Goal: Task Accomplishment & Management: Complete application form

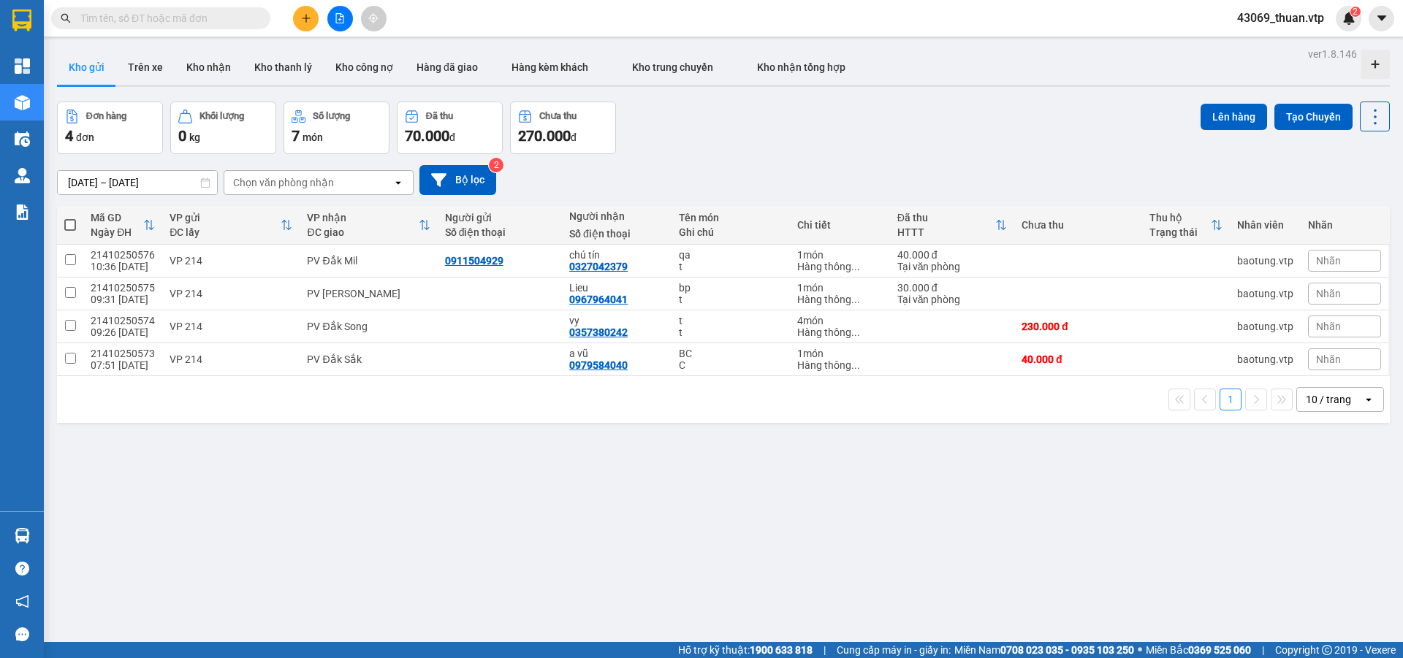
click at [221, 10] on input "text" at bounding box center [166, 18] width 172 height 16
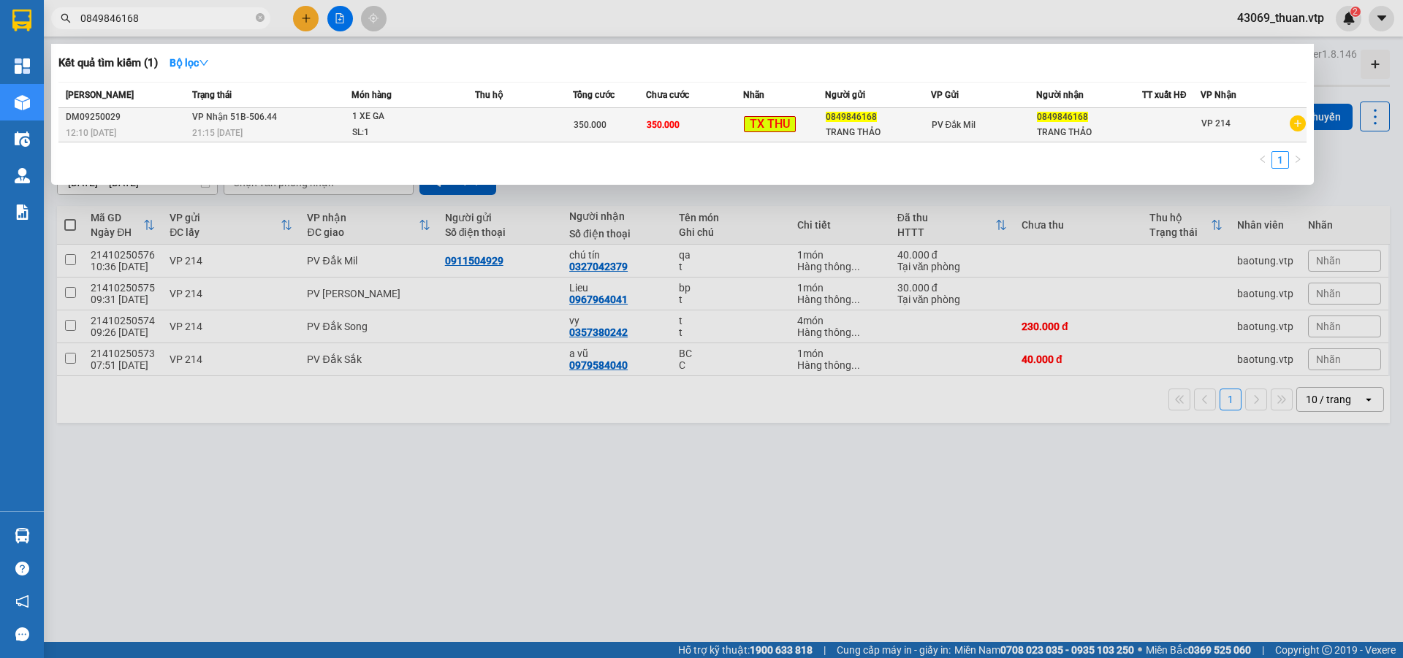
click at [307, 132] on div "21:15 - 16/09" at bounding box center [271, 133] width 159 height 16
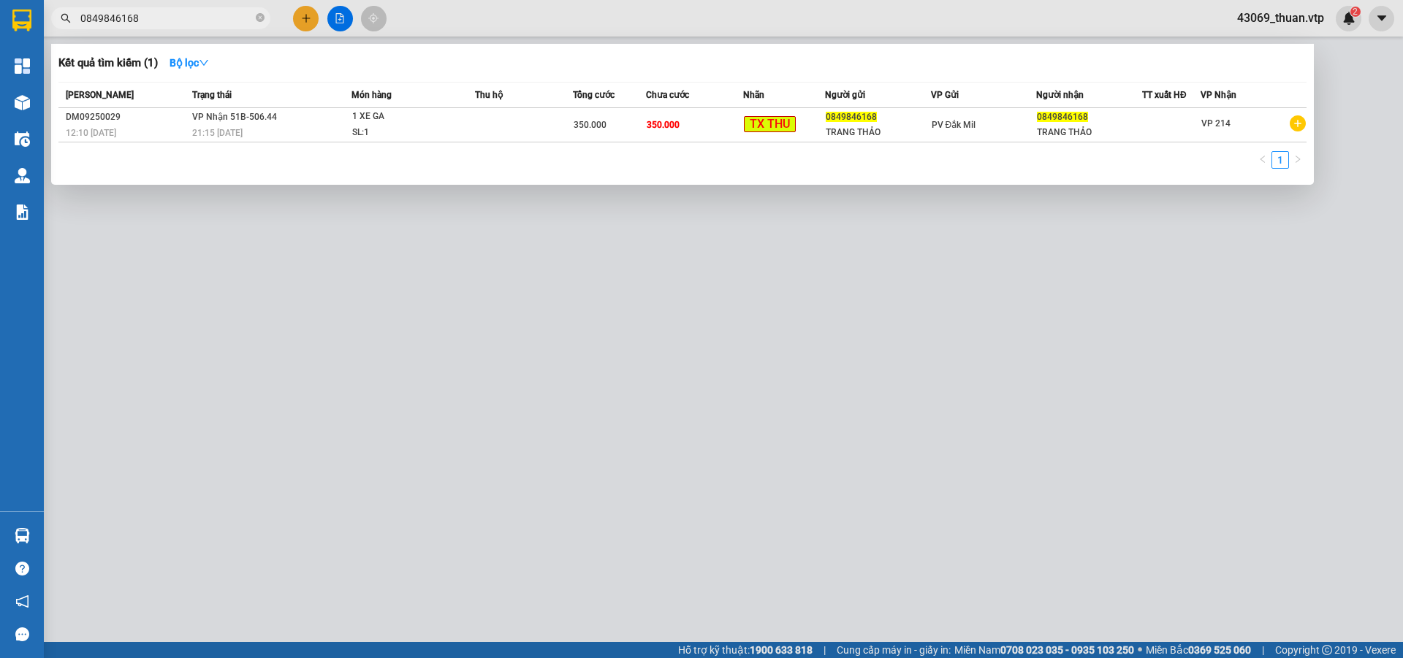
click at [199, 23] on input "0849846168" at bounding box center [166, 18] width 172 height 16
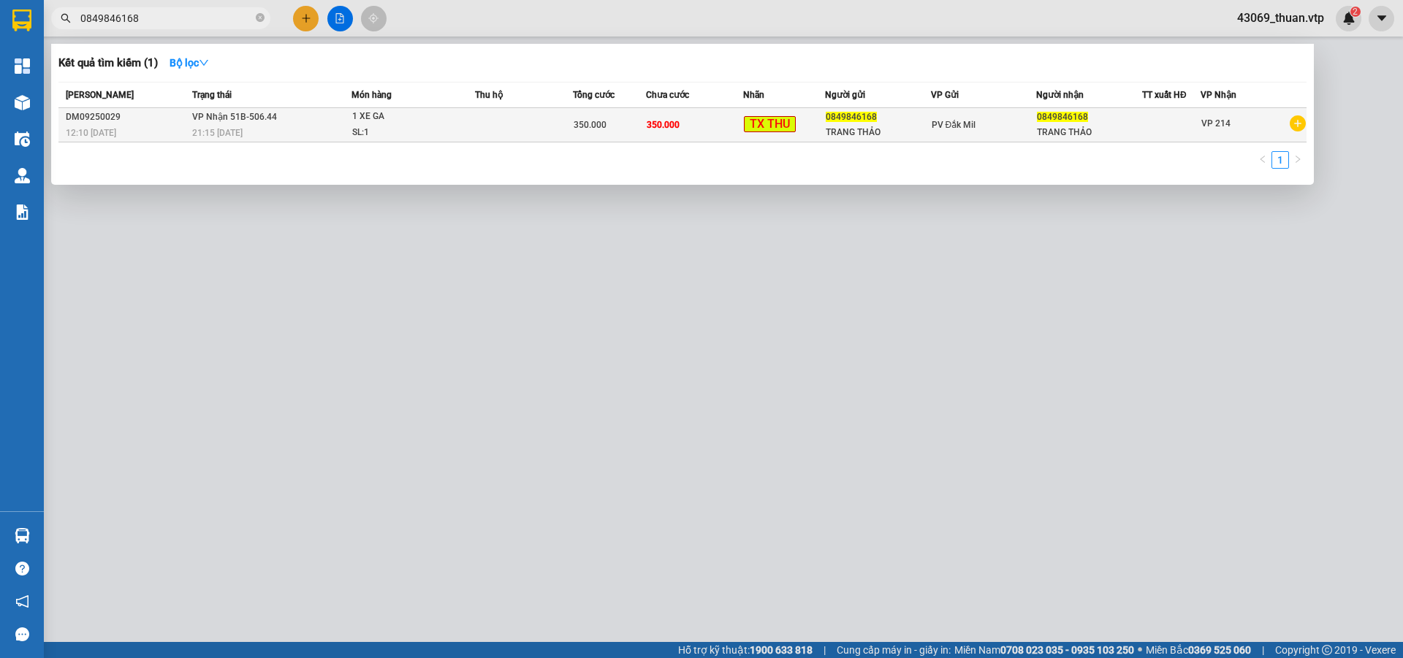
click at [539, 135] on td at bounding box center [524, 125] width 98 height 34
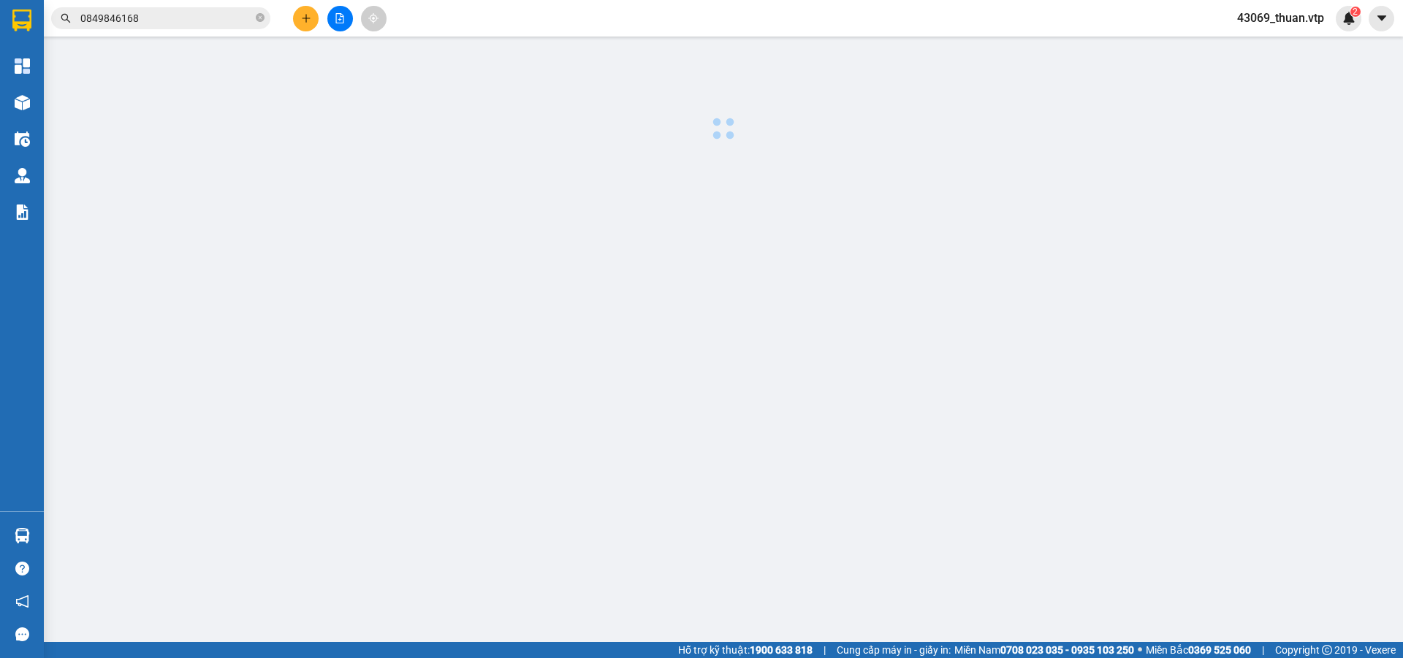
click at [190, 18] on input "0849846168" at bounding box center [166, 18] width 172 height 16
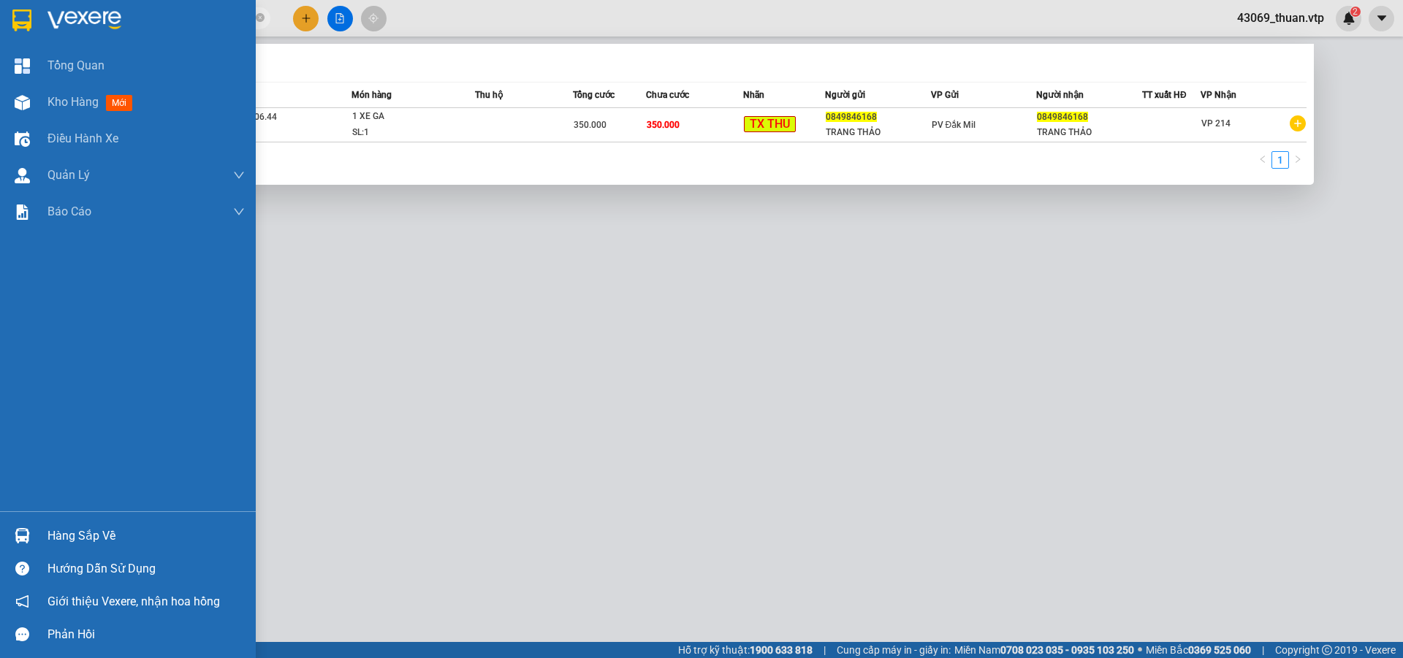
drag, startPoint x: 189, startPoint y: 18, endPoint x: 0, endPoint y: 28, distance: 188.8
click at [0, 28] on section "Kết quả tìm kiếm ( 1 ) Bộ lọc Mã ĐH Trạng thái Món hàng Thu hộ Tổng cước Chưa c…" at bounding box center [701, 329] width 1403 height 658
type input "08250156"
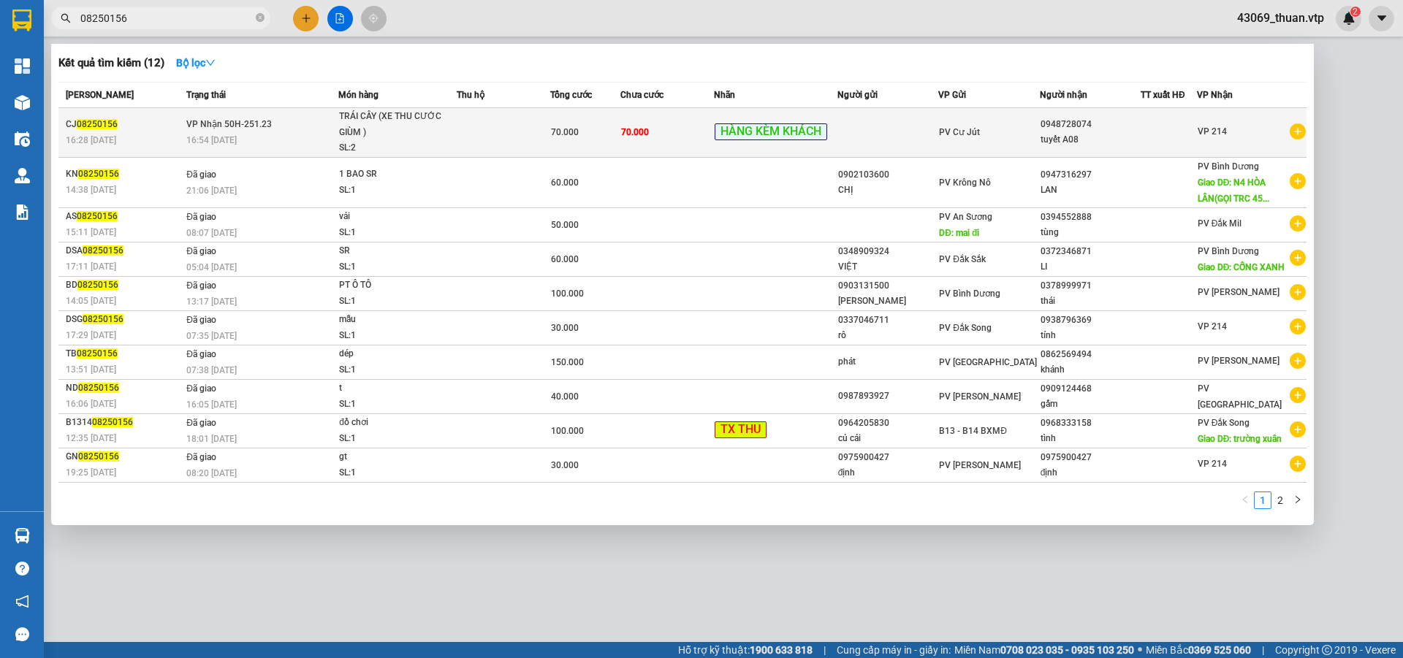
click at [899, 128] on td at bounding box center [887, 133] width 101 height 50
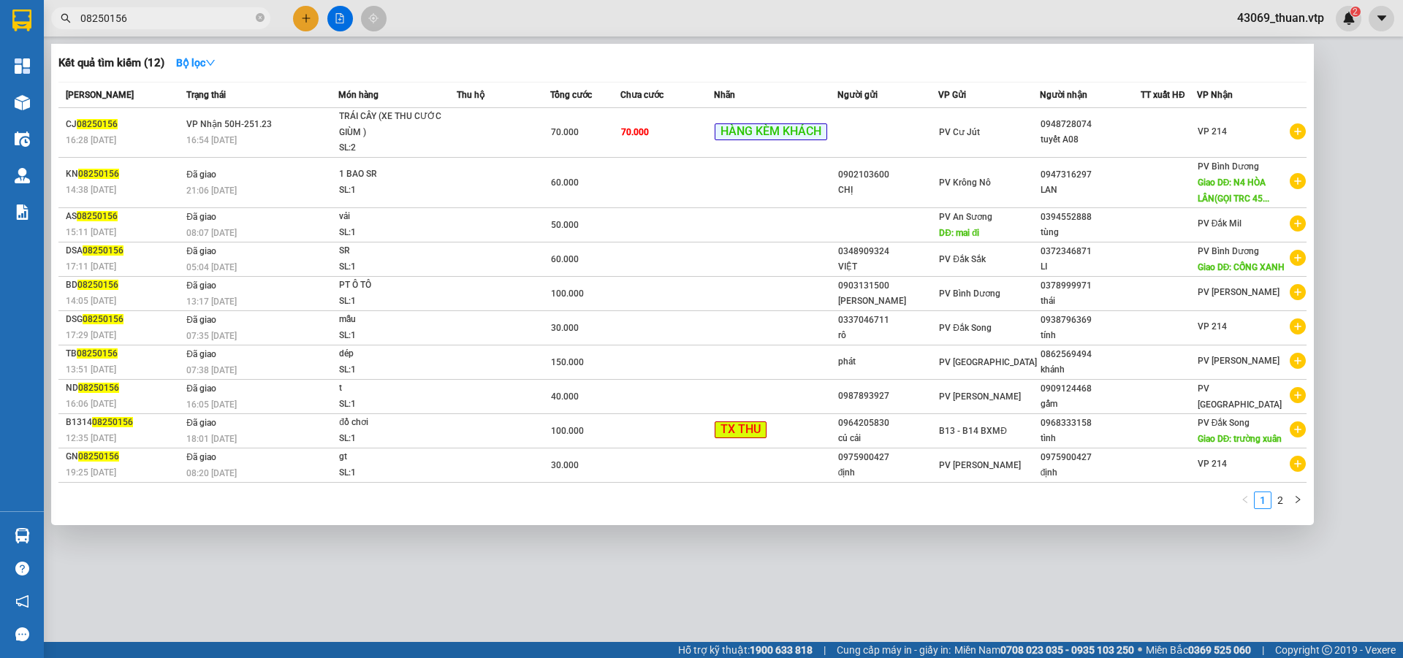
click at [225, 22] on input "08250156" at bounding box center [166, 18] width 172 height 16
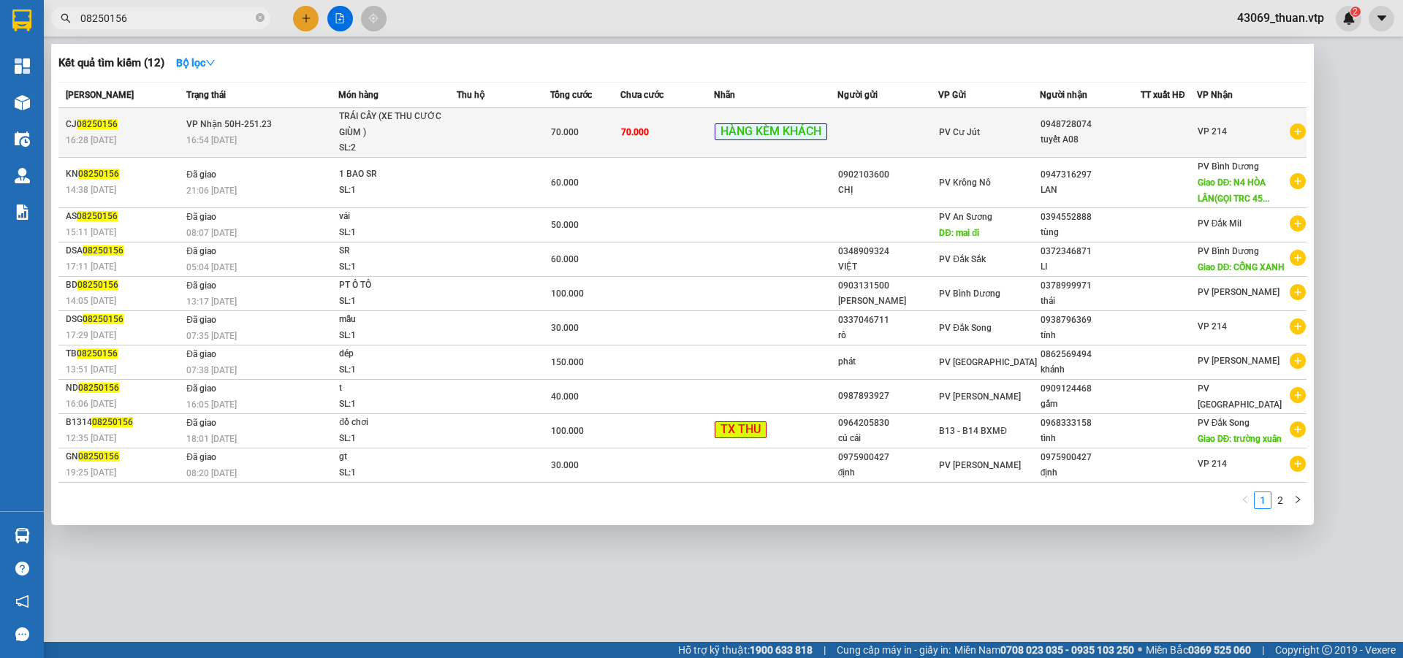
click at [550, 147] on td "70.000" at bounding box center [585, 133] width 70 height 50
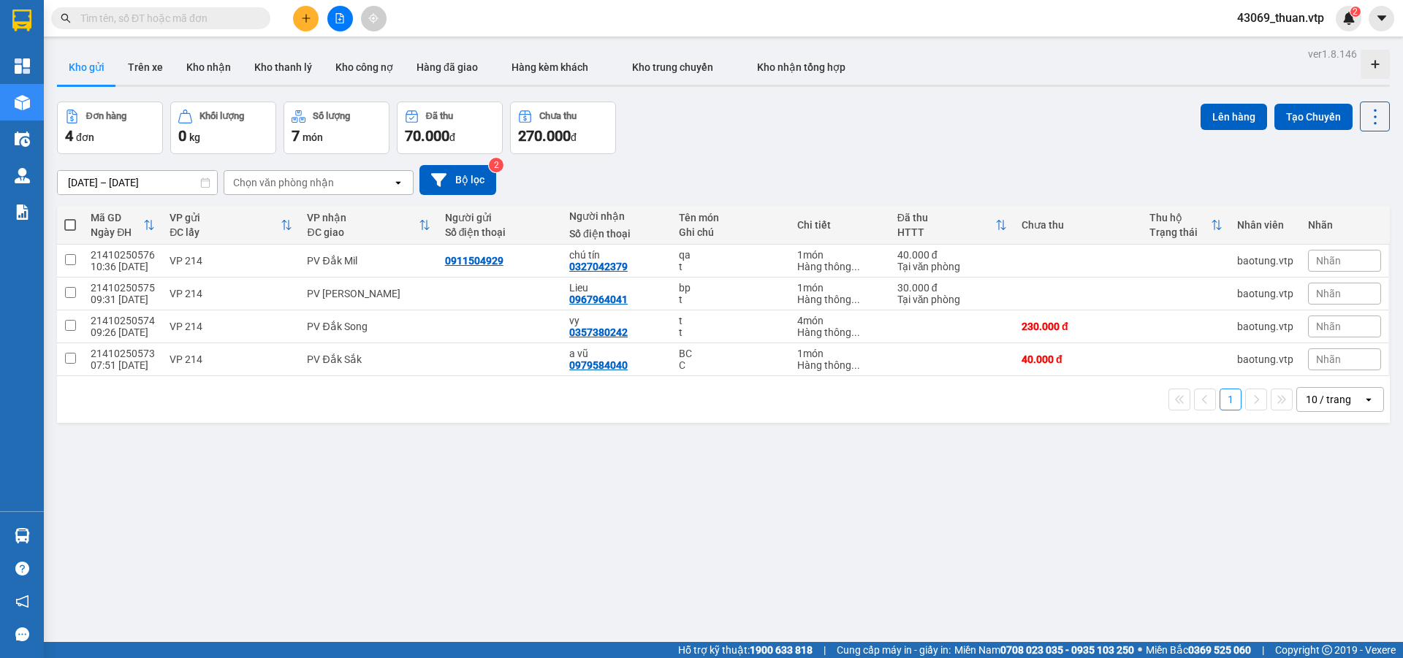
click at [177, 20] on input "text" at bounding box center [166, 18] width 172 height 16
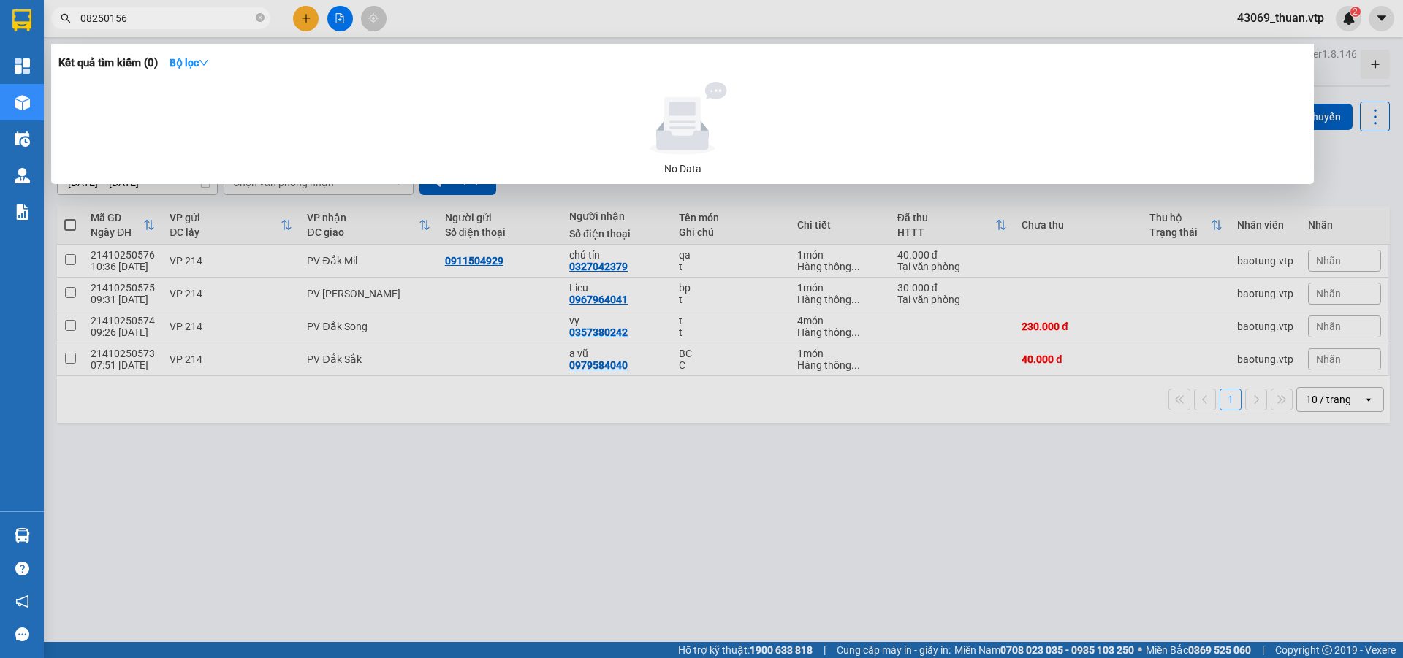
type input "08250156"
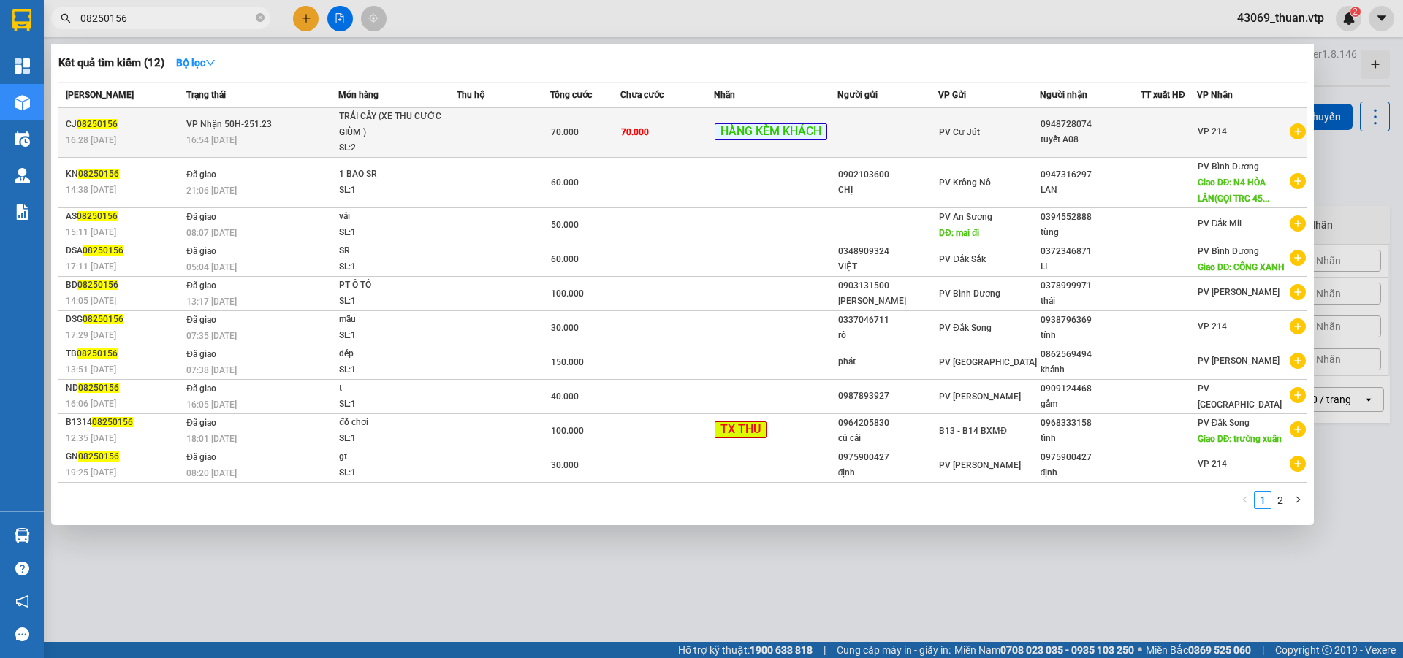
click at [647, 127] on td "70.000" at bounding box center [667, 133] width 94 height 50
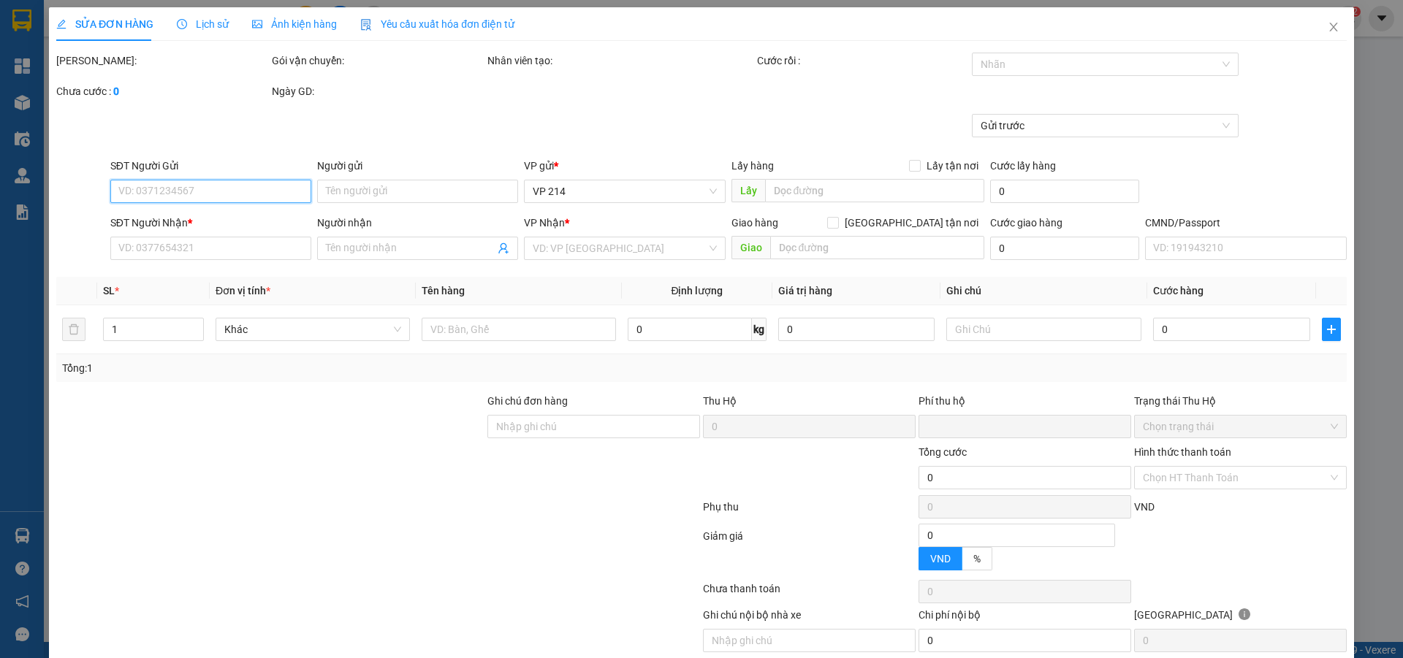
type input "0948728074"
type input "tuyết A08"
type input "0"
type input "70.000"
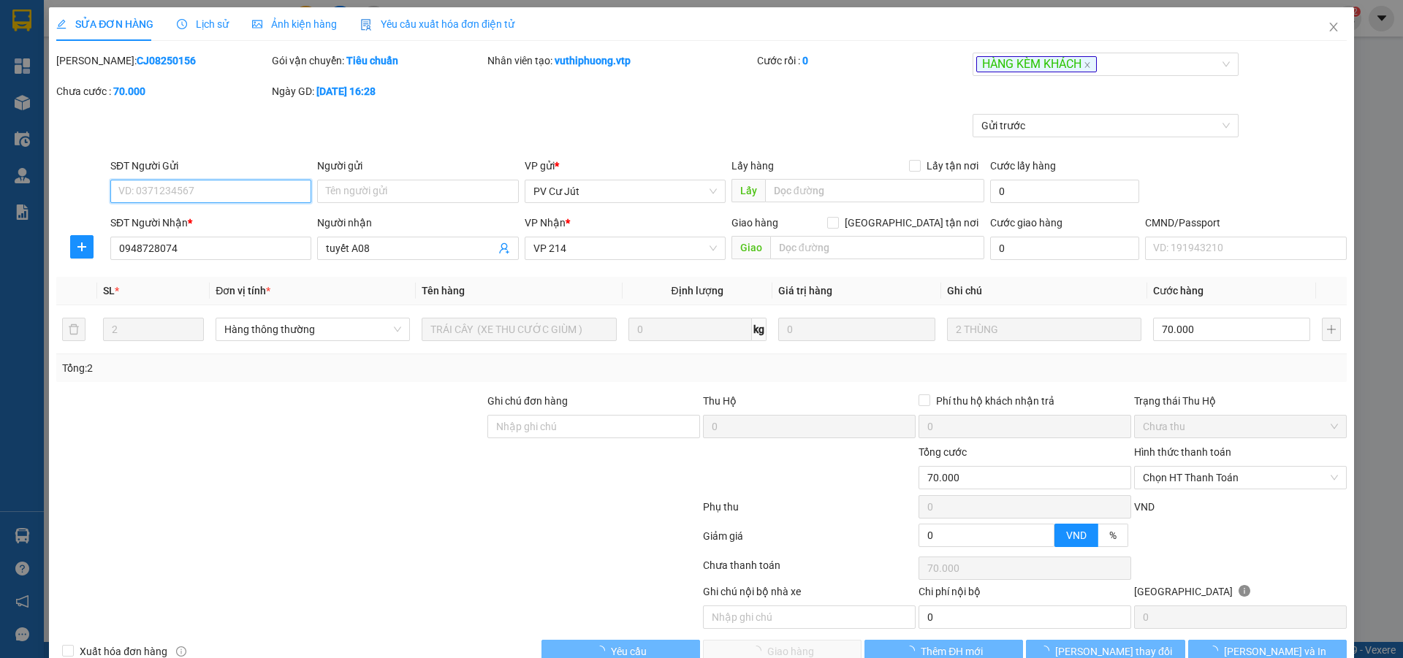
type input "3.500"
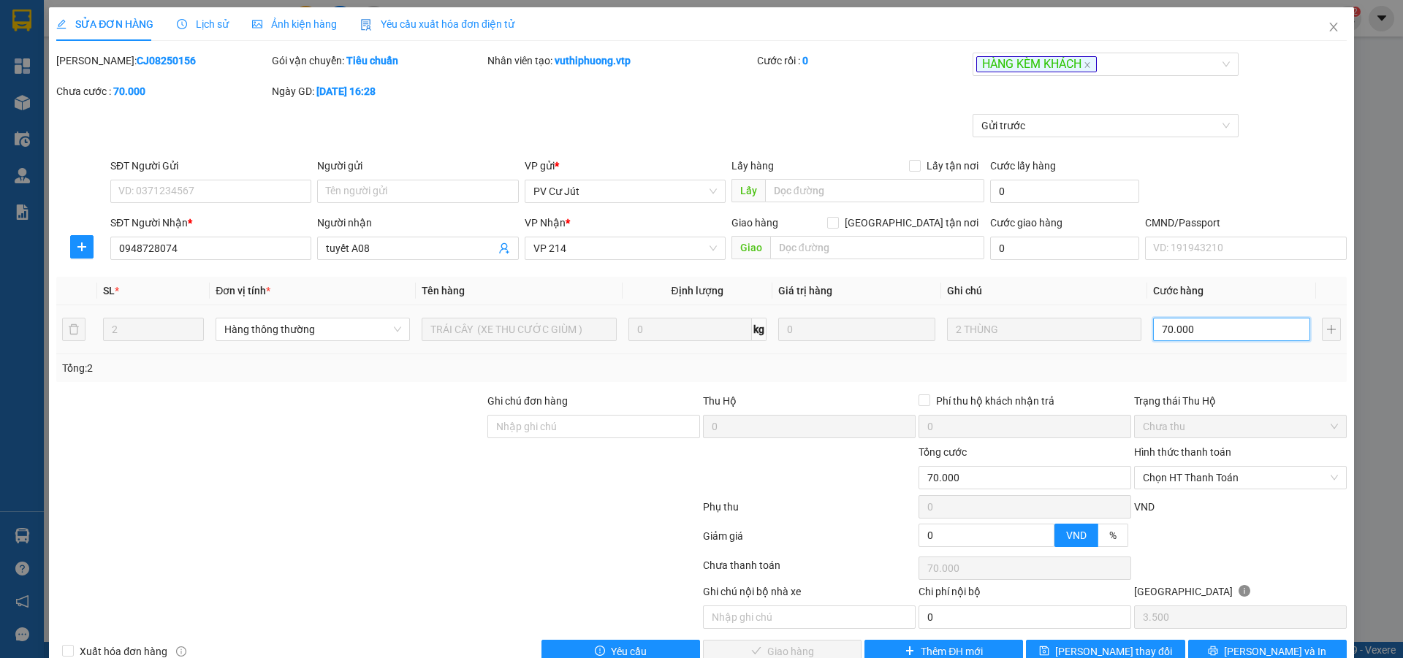
click at [1198, 321] on input "70.000" at bounding box center [1231, 329] width 157 height 23
type input "1"
type input "10"
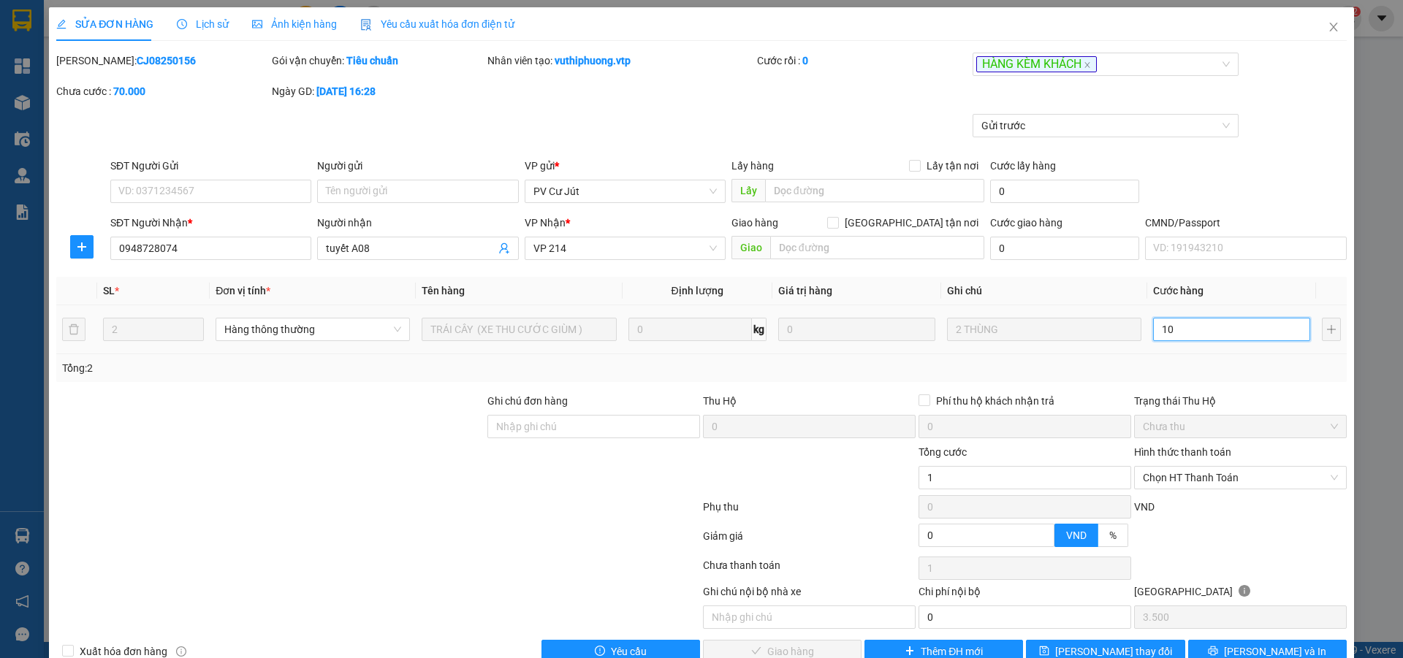
type input "10"
type input "100"
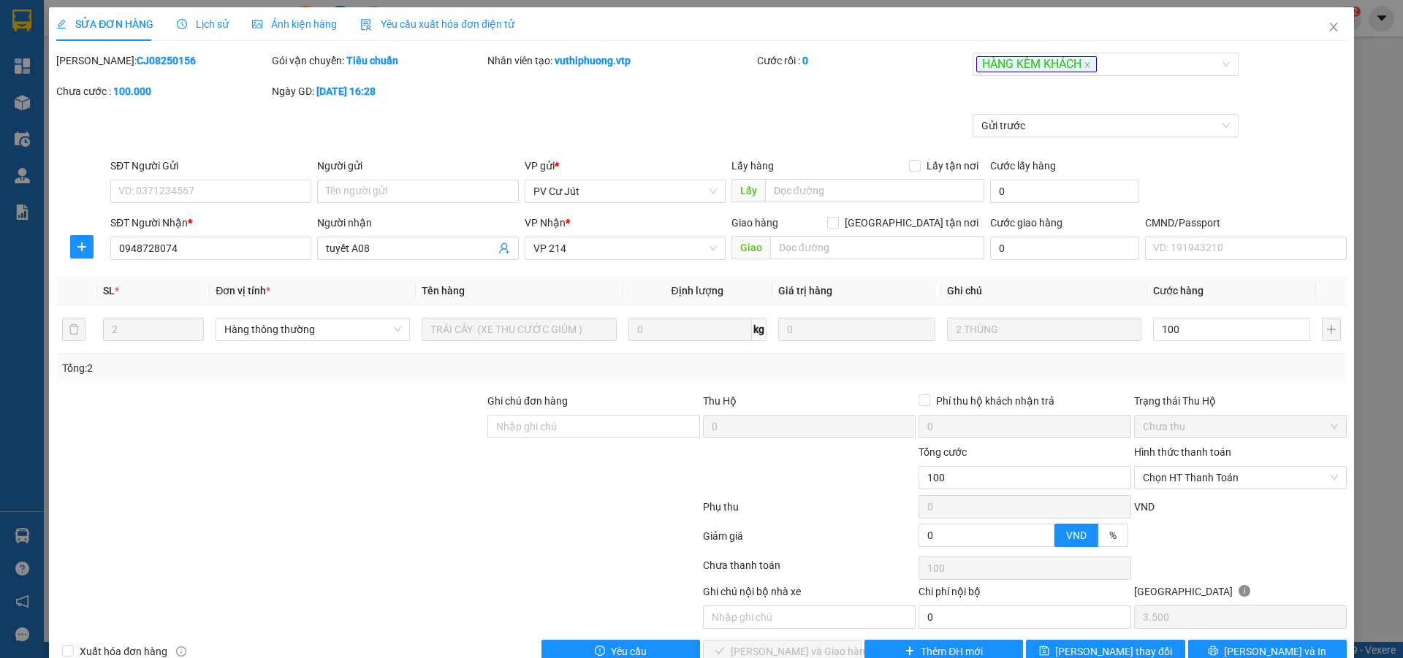
type input "100.000"
click at [835, 381] on div "Tổng: 2" at bounding box center [701, 368] width 1290 height 28
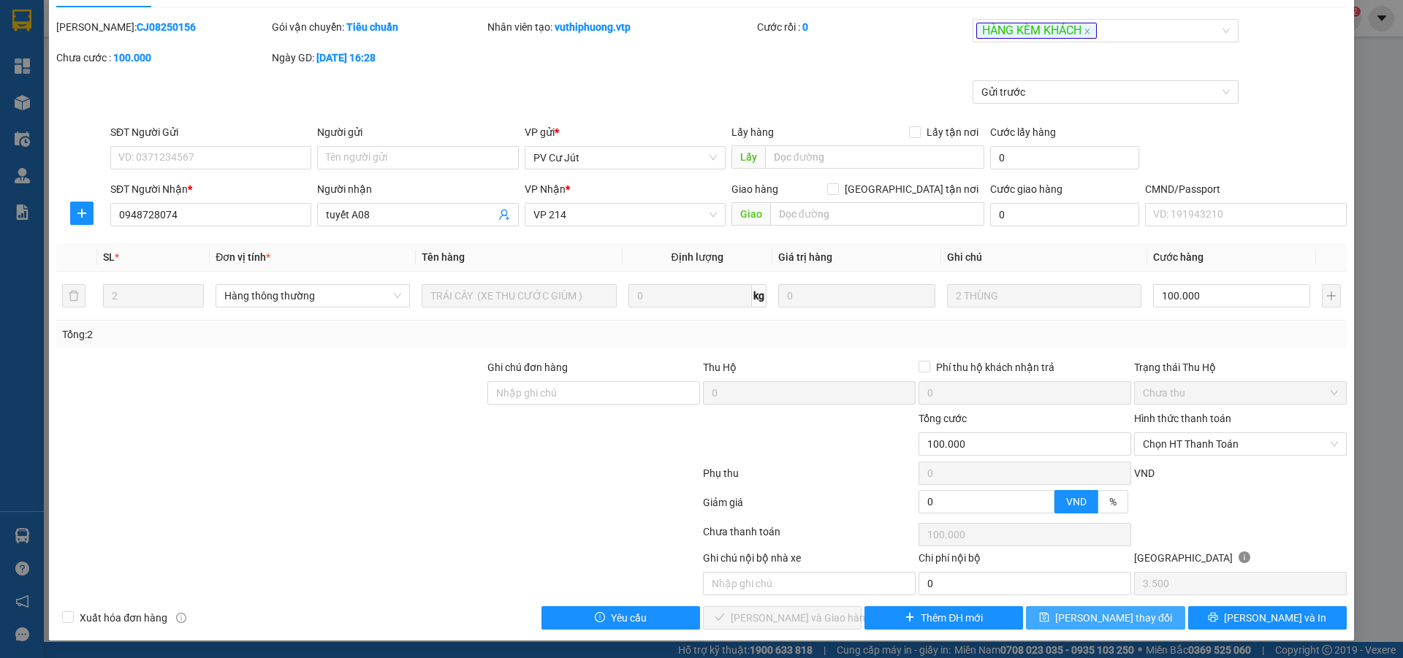
click at [1135, 614] on button "Lưu thay đổi" at bounding box center [1105, 617] width 159 height 23
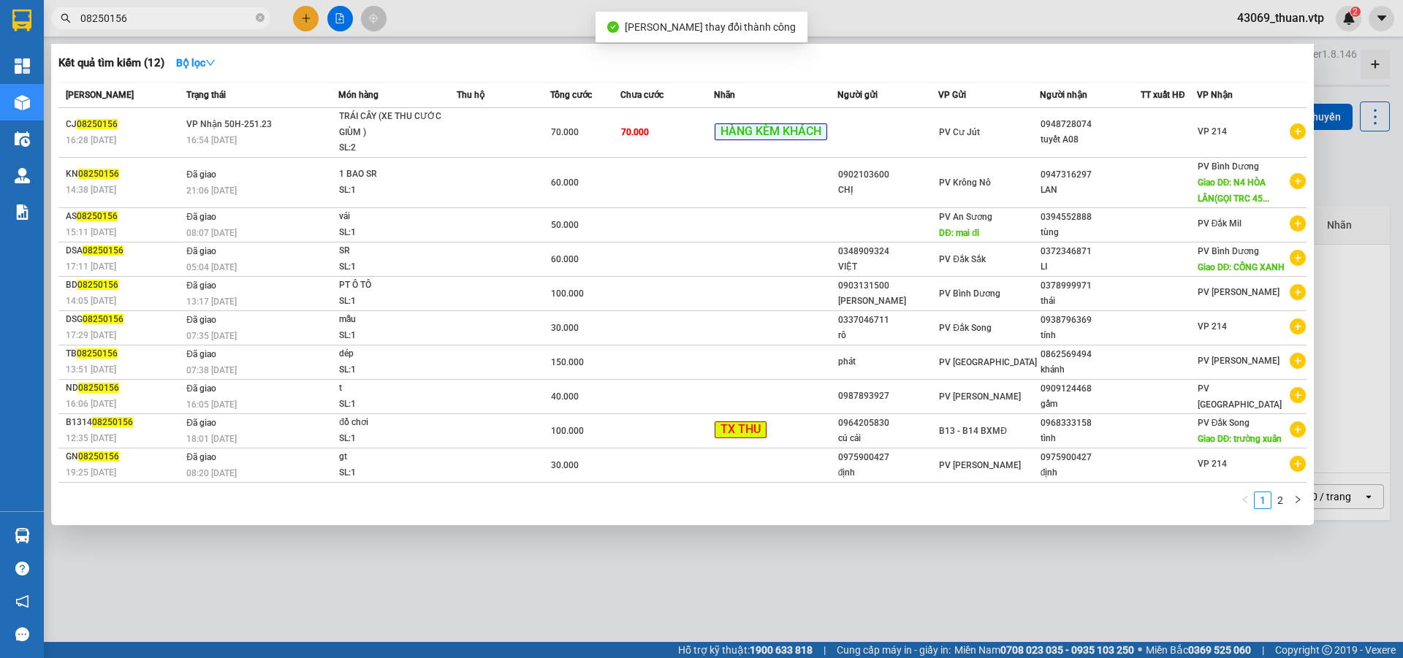
click at [184, 17] on input "08250156" at bounding box center [166, 18] width 172 height 16
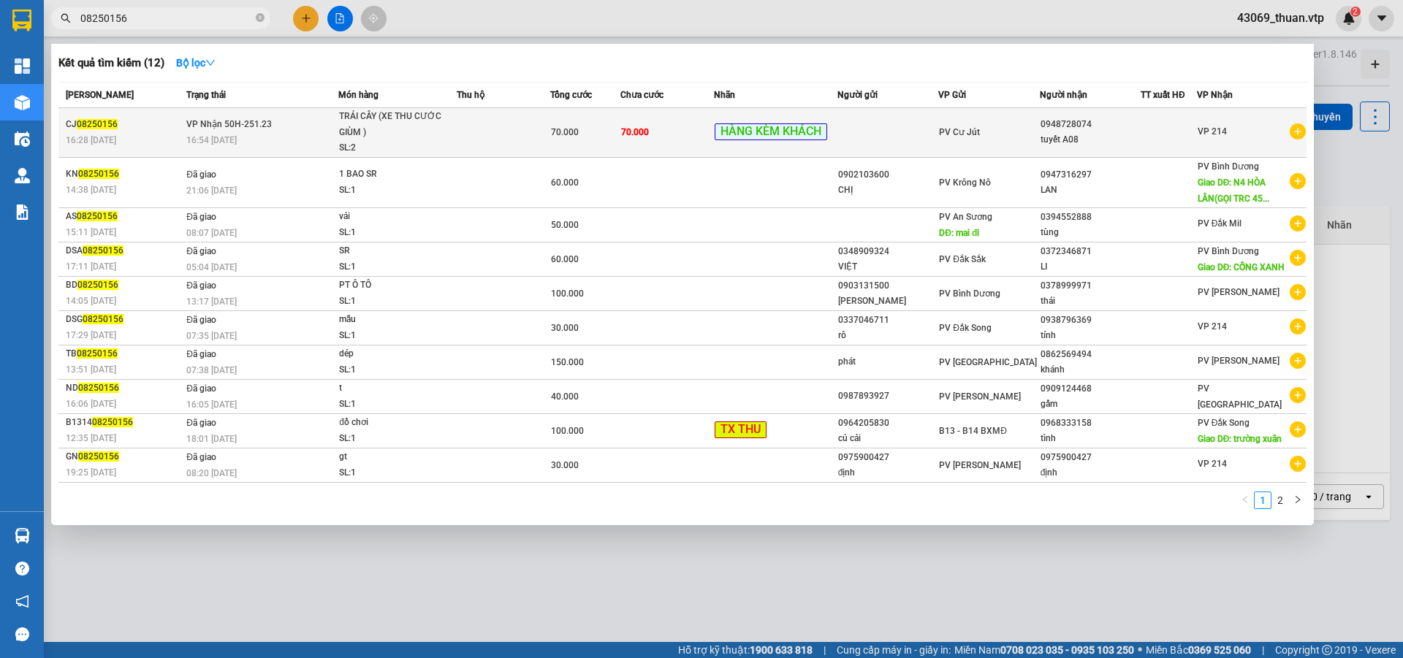
click at [579, 153] on td "70.000" at bounding box center [585, 133] width 70 height 50
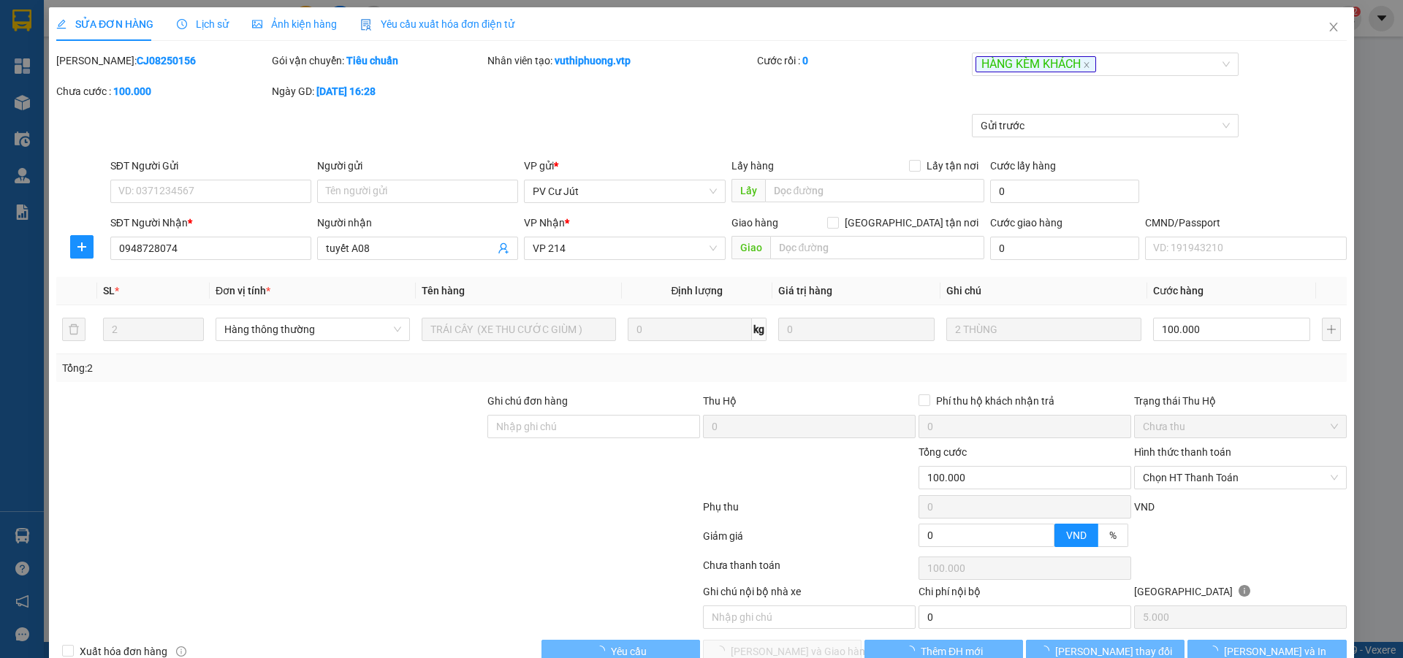
type input "0948728074"
type input "tuyết A08"
type input "0"
type input "100.000"
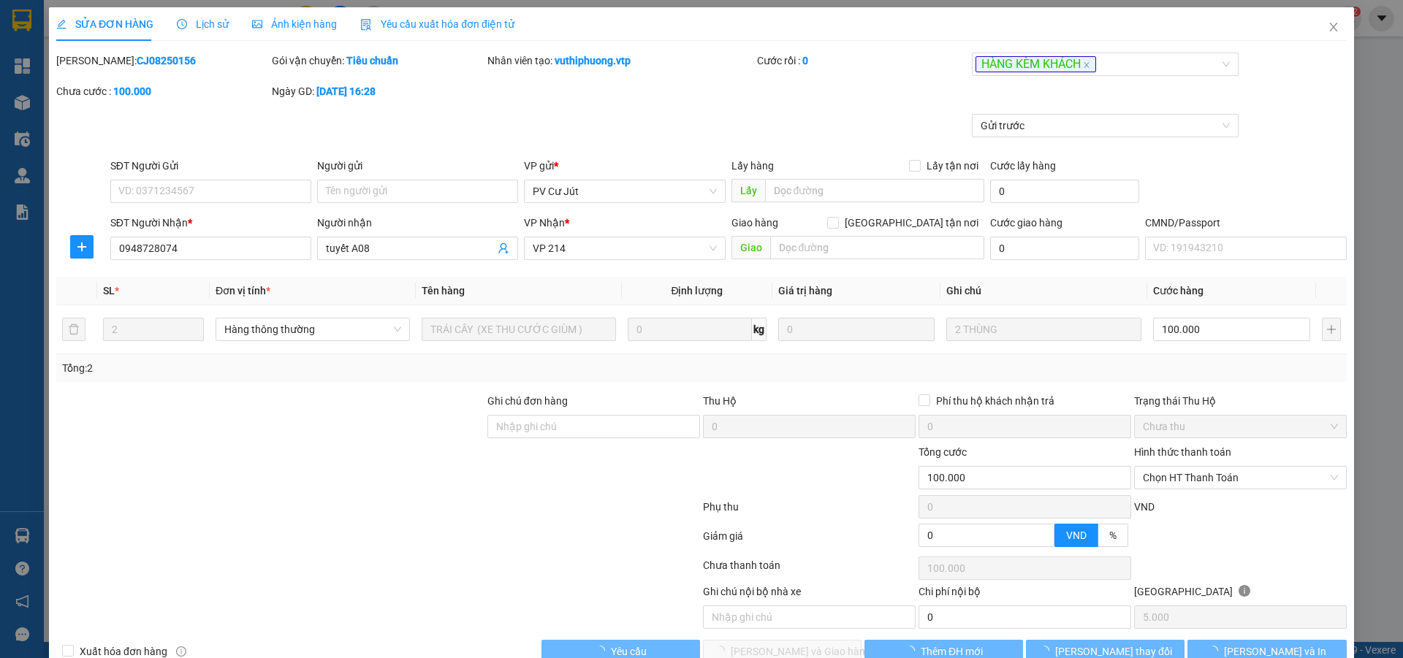
type input "5.000"
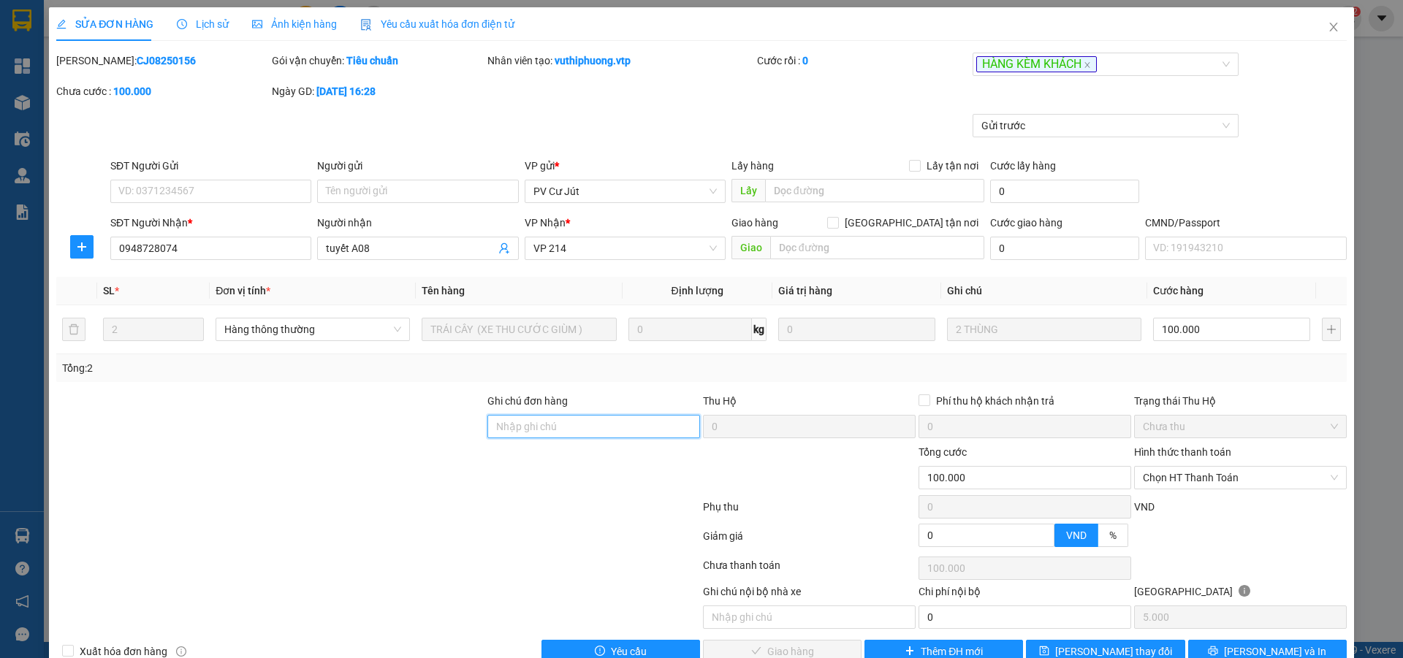
click at [650, 430] on input "Ghi chú đơn hàng" at bounding box center [593, 426] width 213 height 23
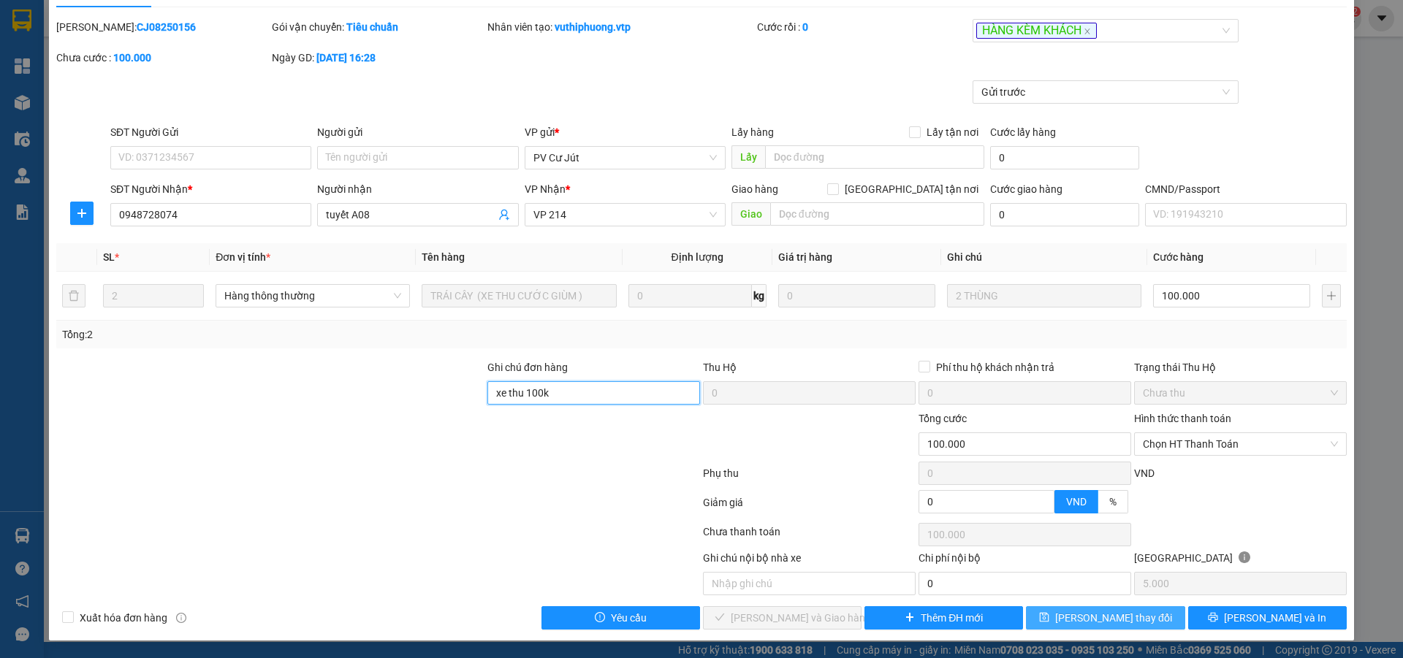
type input "xe thu 100k"
click at [1103, 622] on span "Lưu thay đổi" at bounding box center [1113, 618] width 117 height 16
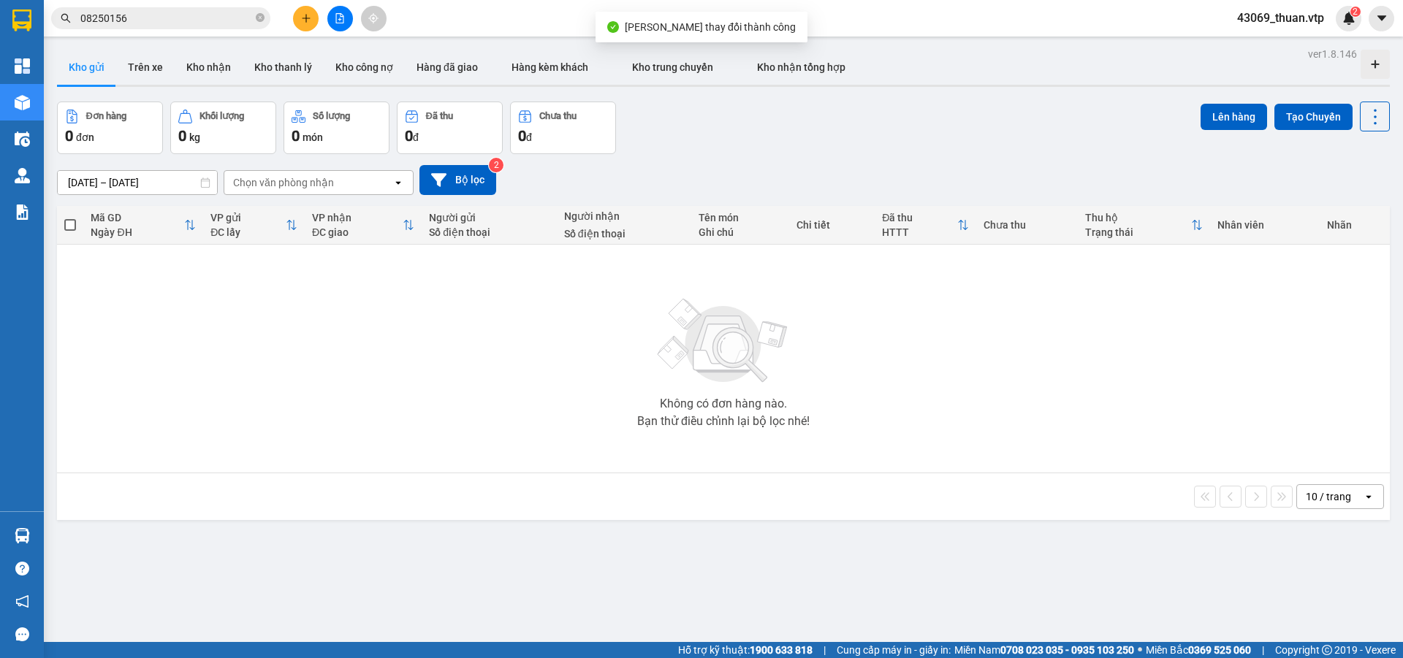
click at [224, 23] on input "08250156" at bounding box center [166, 18] width 172 height 16
click at [185, 20] on input "text" at bounding box center [166, 18] width 172 height 16
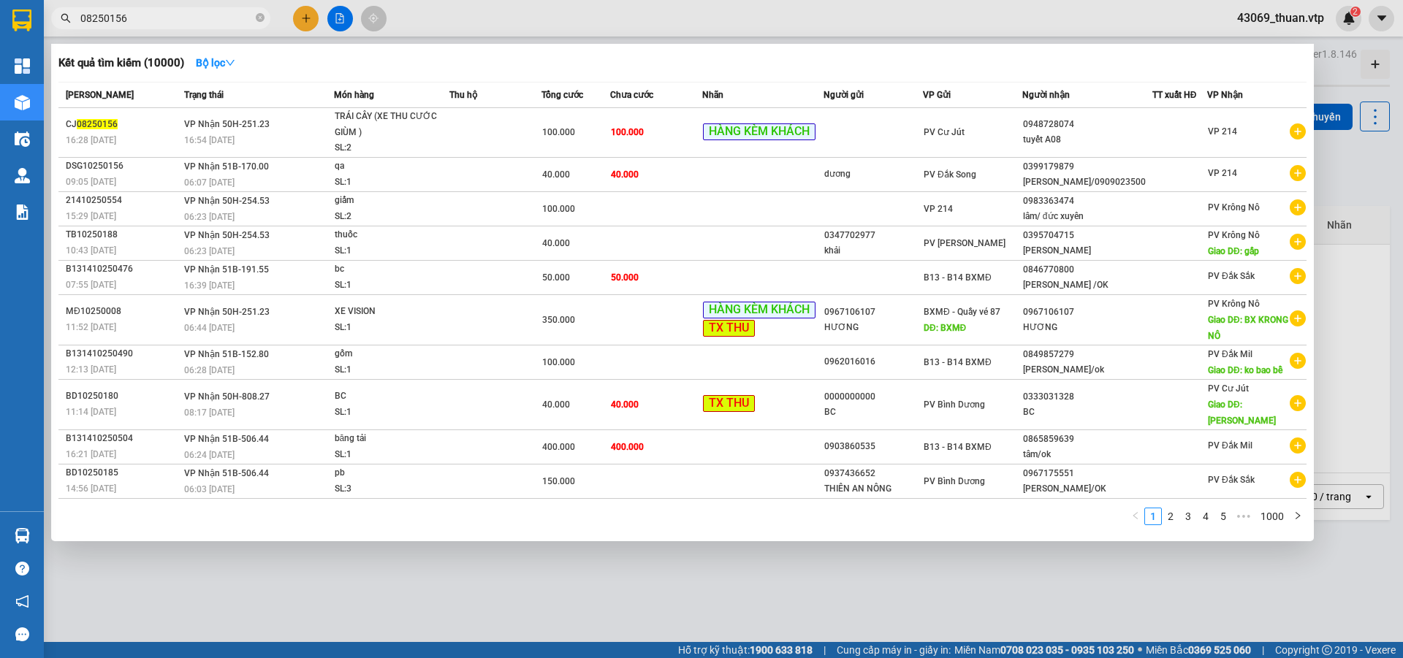
type input "08250156"
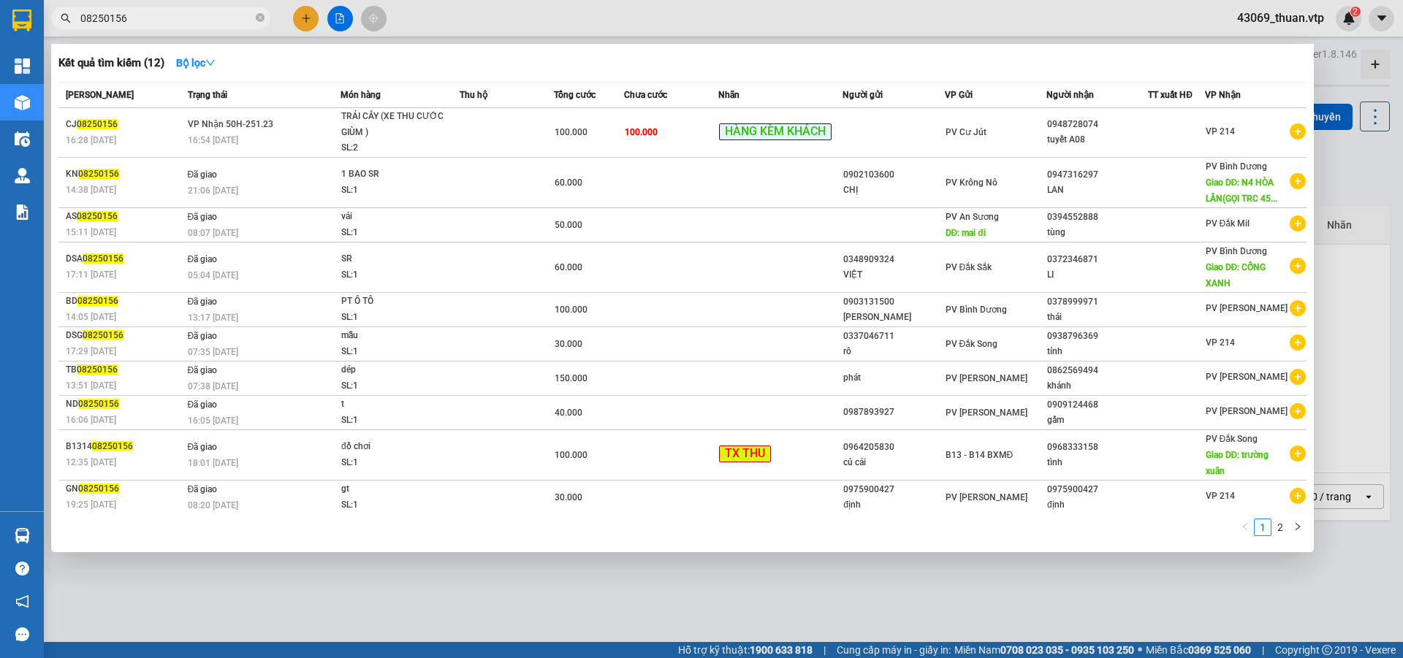
click at [1372, 182] on div at bounding box center [701, 329] width 1403 height 658
